Goal: Check status

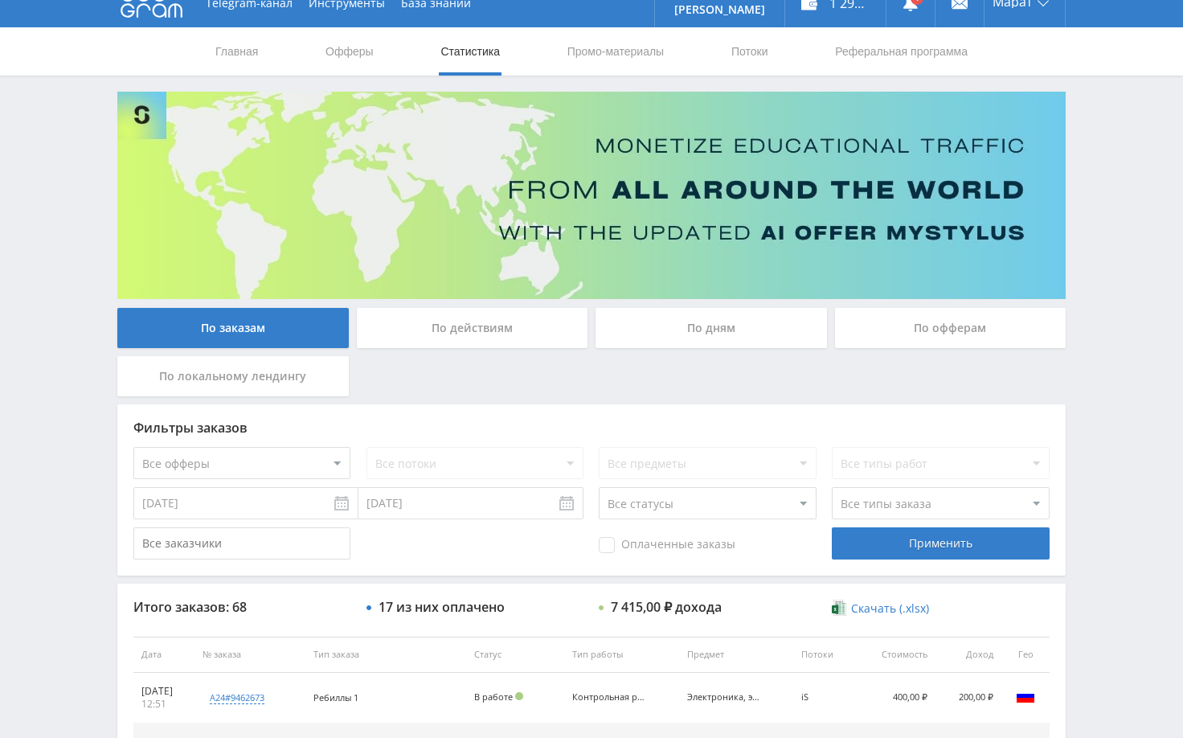
scroll to position [3, 0]
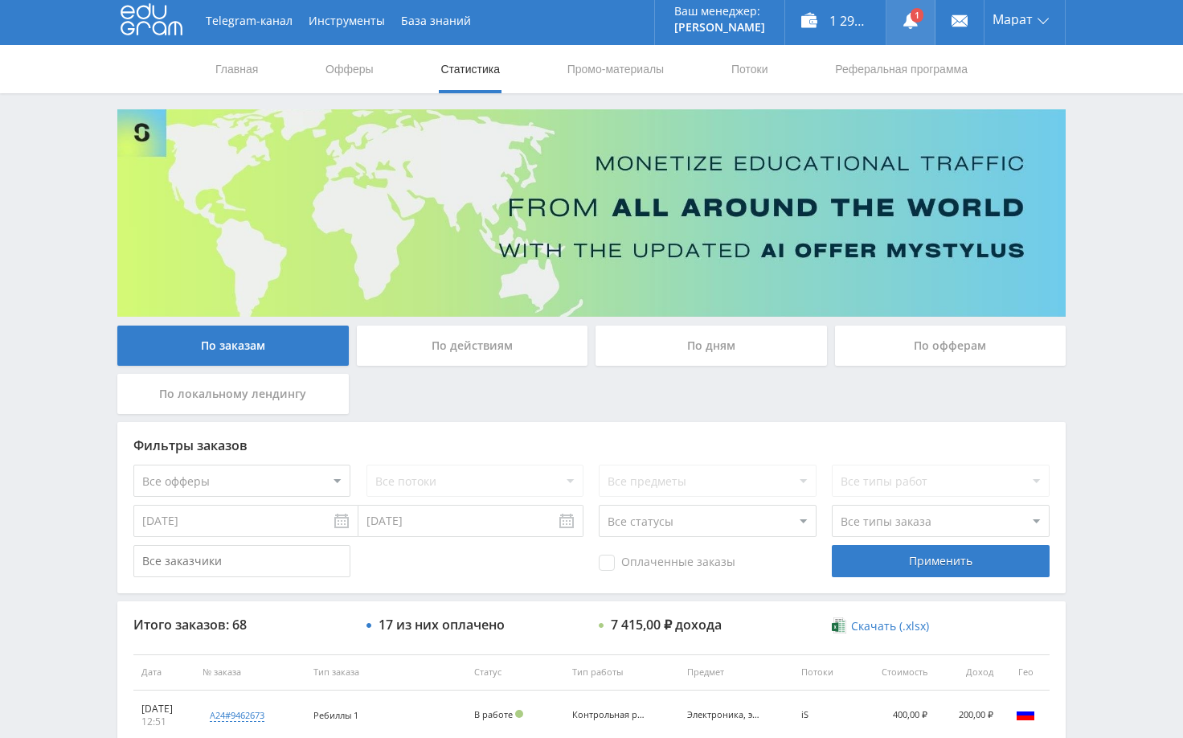
click at [921, 19] on link at bounding box center [910, 21] width 48 height 48
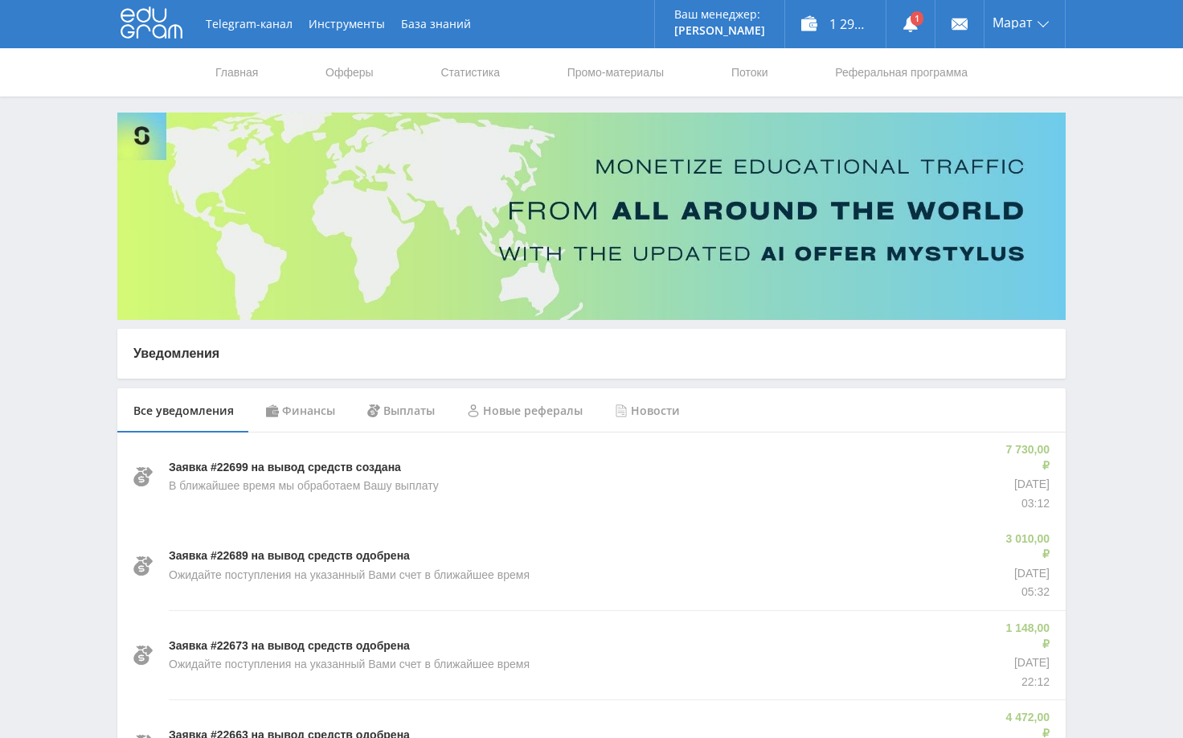
click at [312, 410] on div "Финансы" at bounding box center [300, 410] width 101 height 45
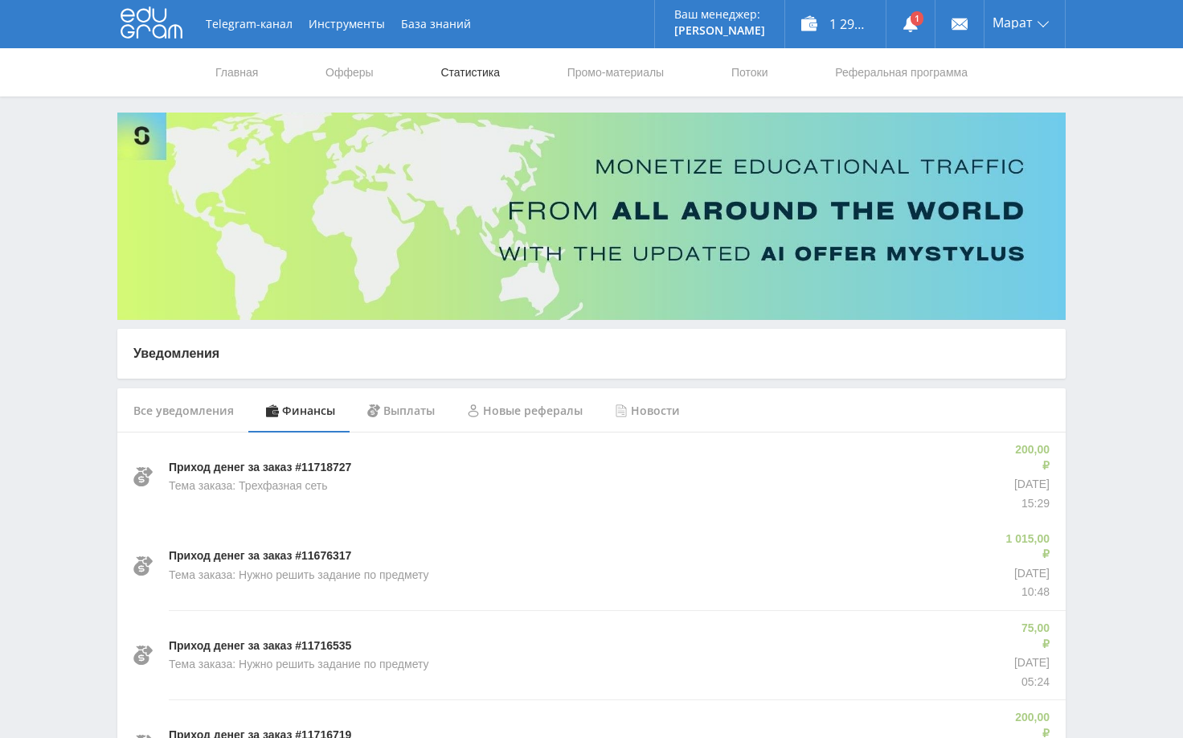
click at [448, 76] on link "Статистика" at bounding box center [470, 72] width 63 height 48
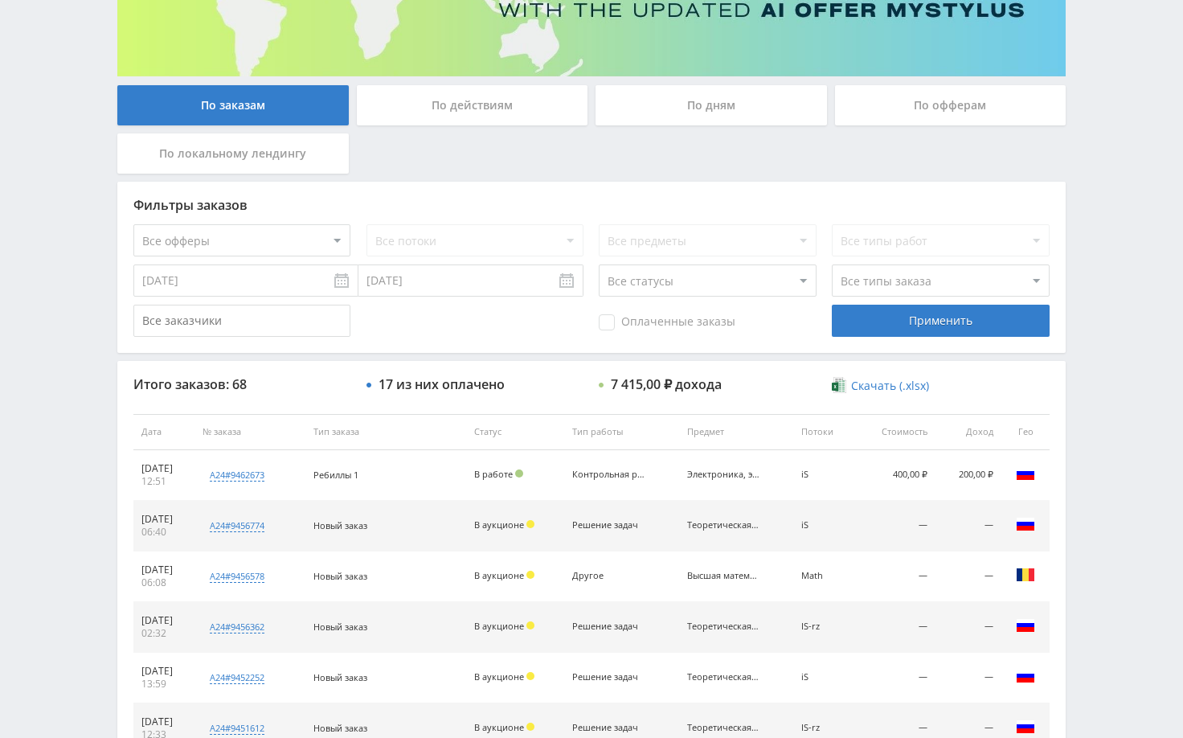
scroll to position [244, 0]
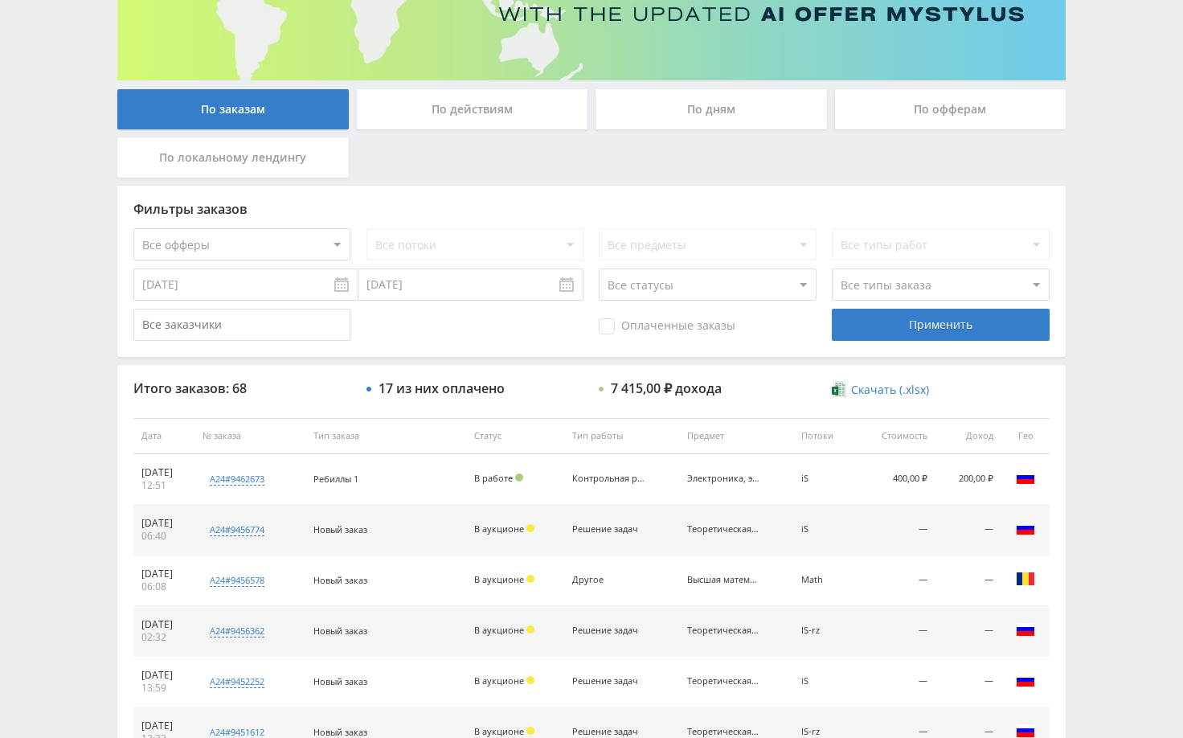
scroll to position [244, 0]
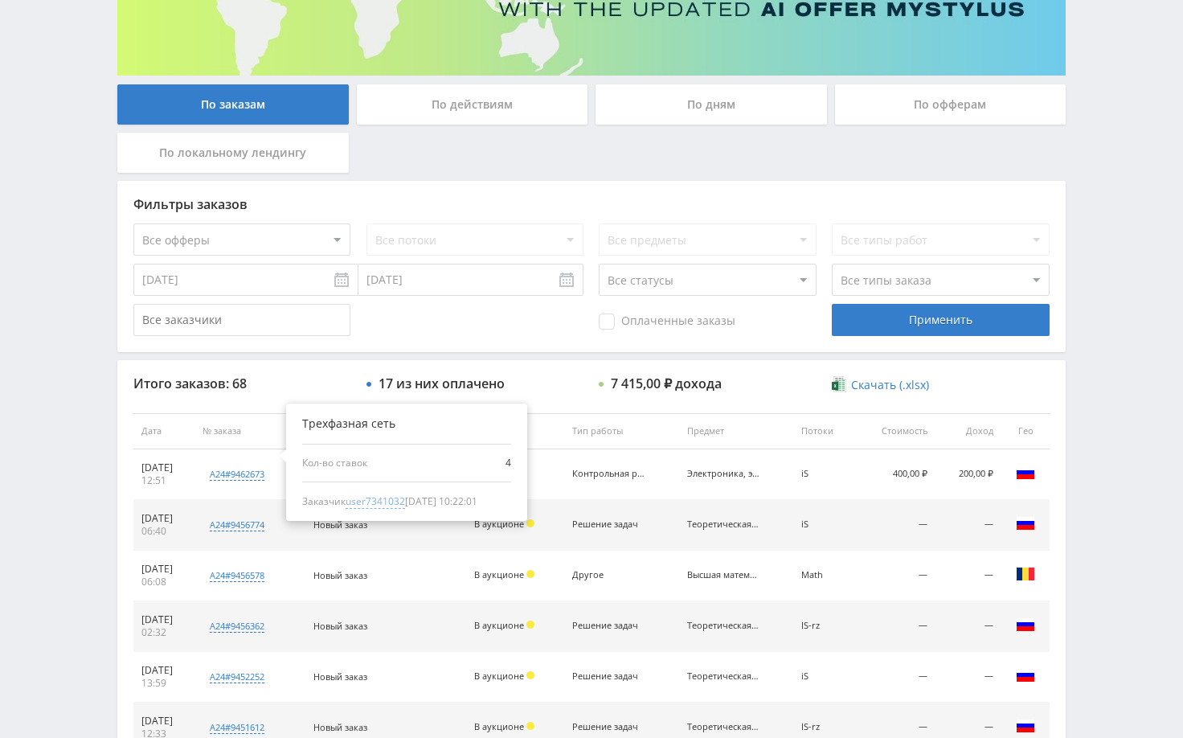
click at [405, 504] on span "user7341032" at bounding box center [374, 501] width 59 height 14
type input "03.09.2024"
type input "user7341032"
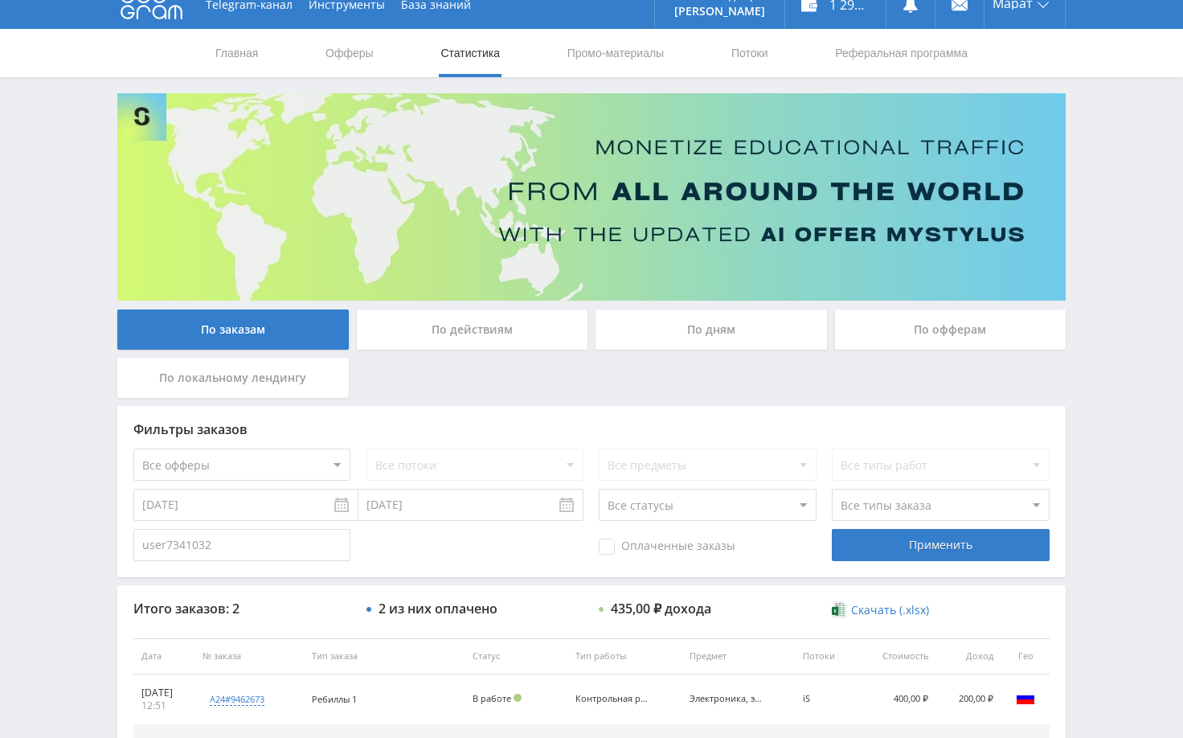
scroll to position [0, 0]
